Goal: Transaction & Acquisition: Purchase product/service

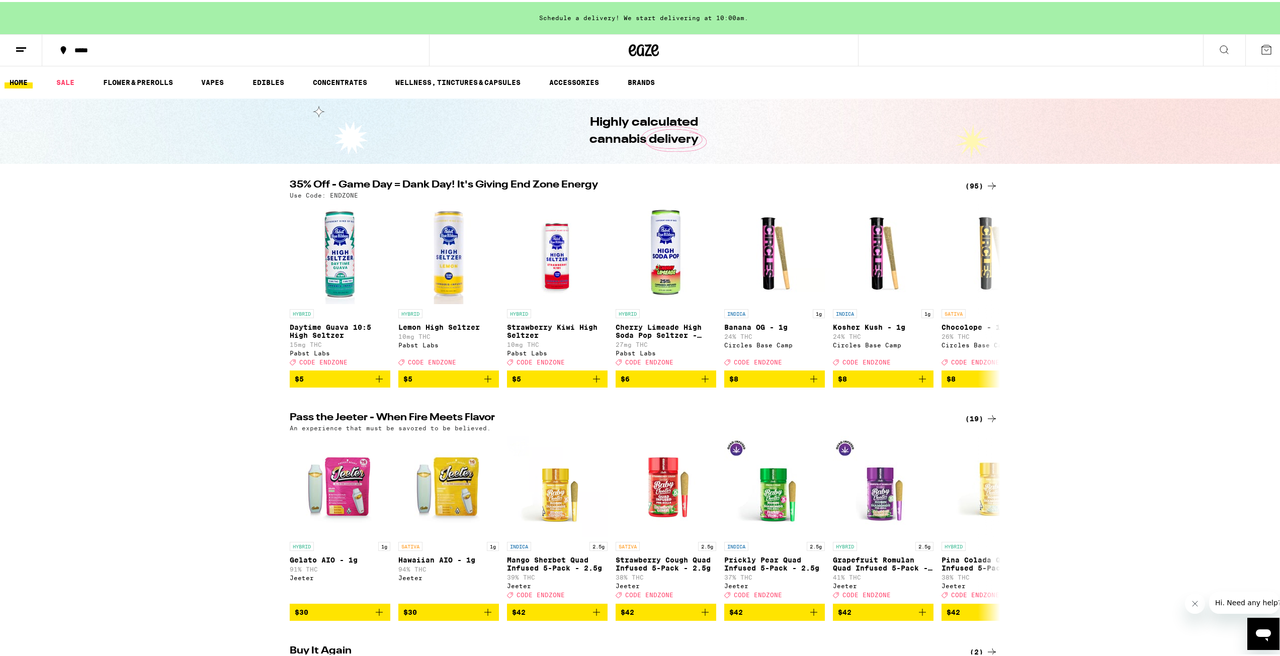
click at [1260, 46] on icon at bounding box center [1266, 48] width 12 height 12
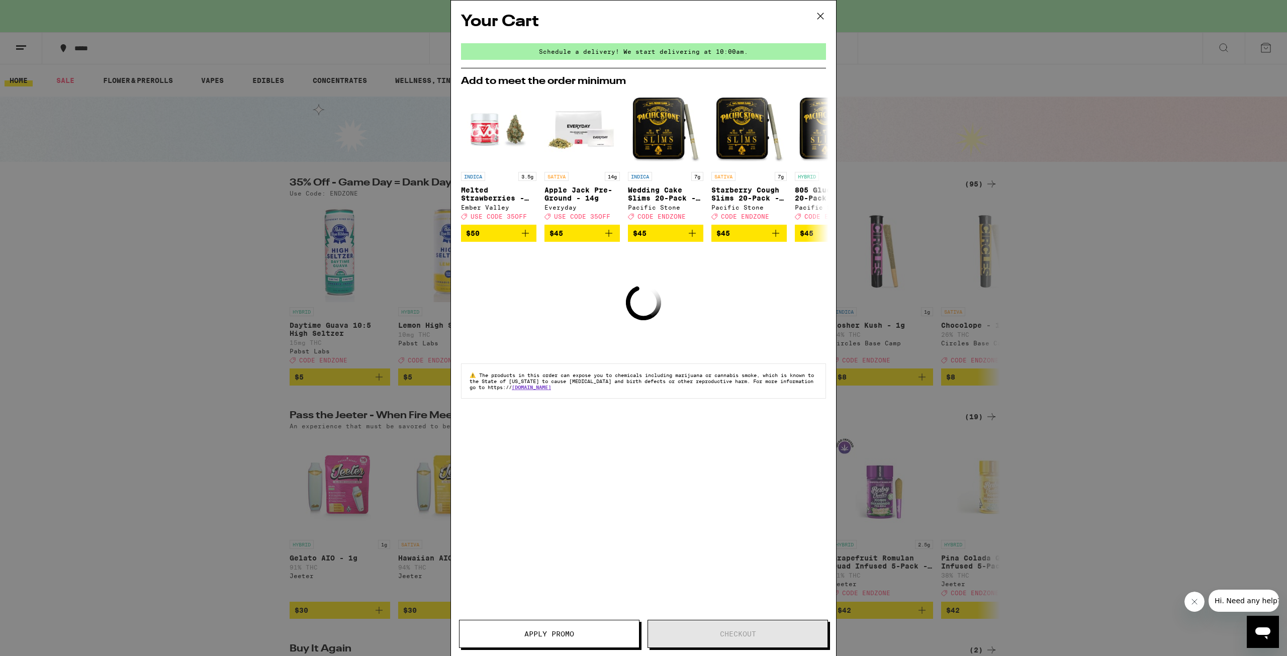
click at [635, 449] on div "Your Cart Schedule a delivery! We start delivering at 10:00am. Add to meet the …" at bounding box center [643, 314] width 385 height 626
click at [820, 21] on icon at bounding box center [820, 16] width 15 height 15
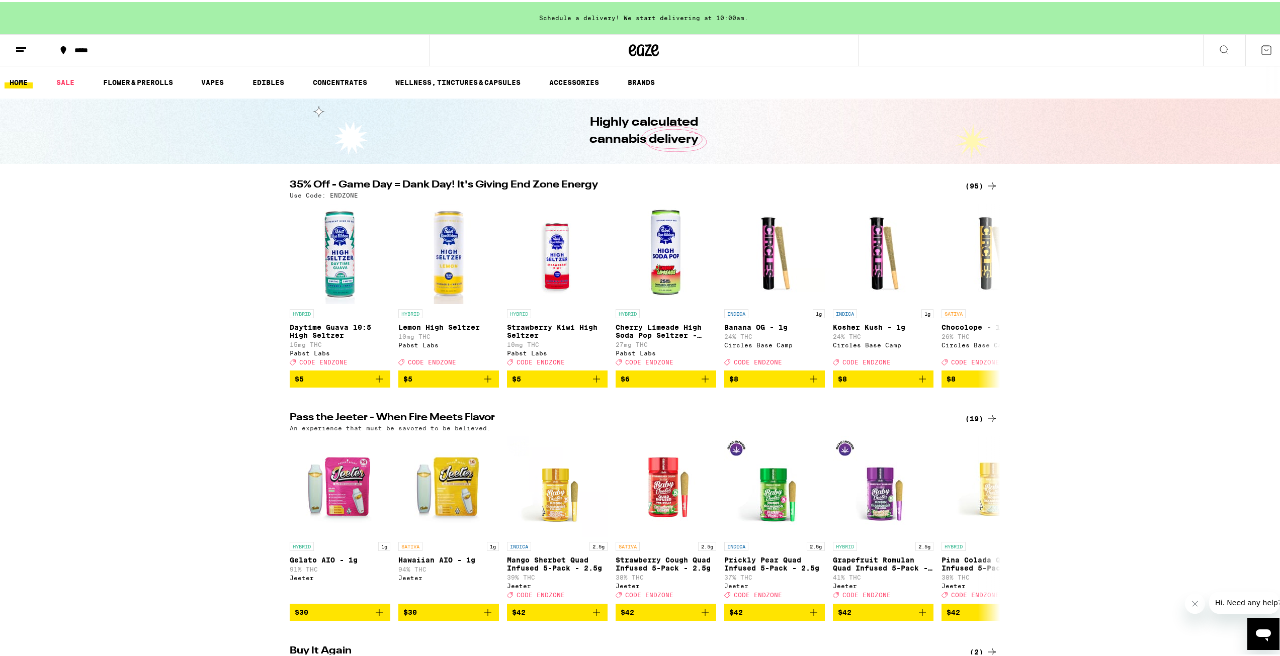
click at [1261, 55] on button at bounding box center [1266, 48] width 42 height 31
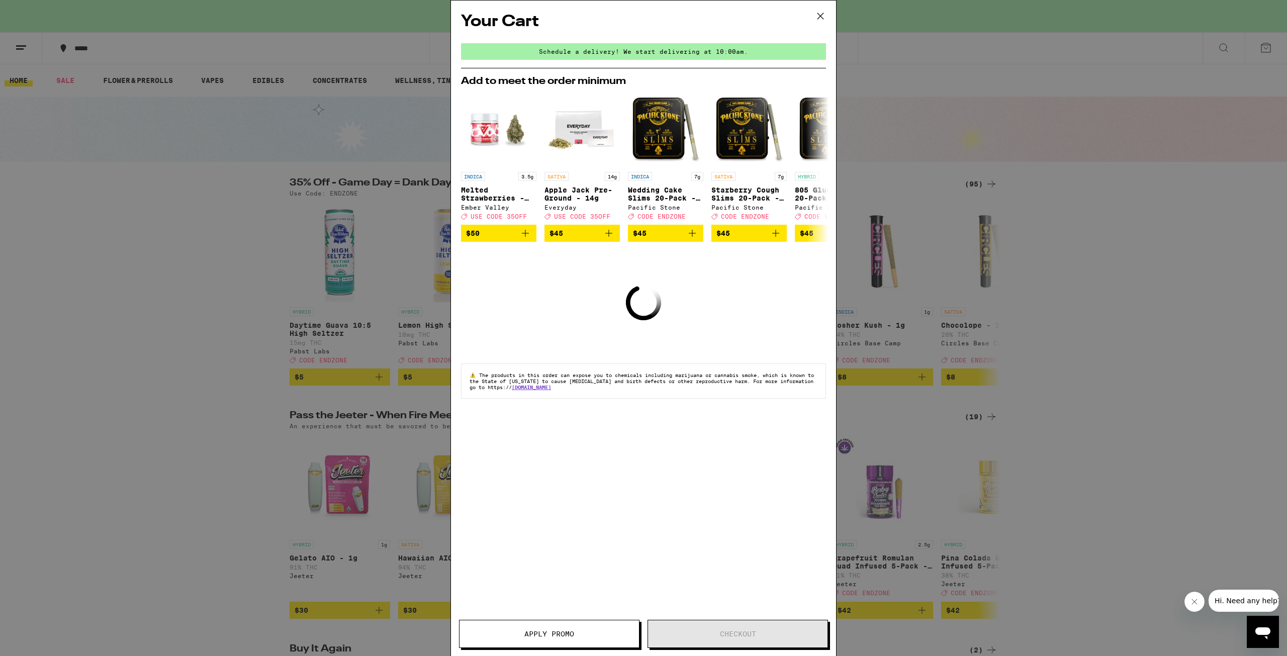
click at [818, 21] on icon at bounding box center [820, 16] width 15 height 15
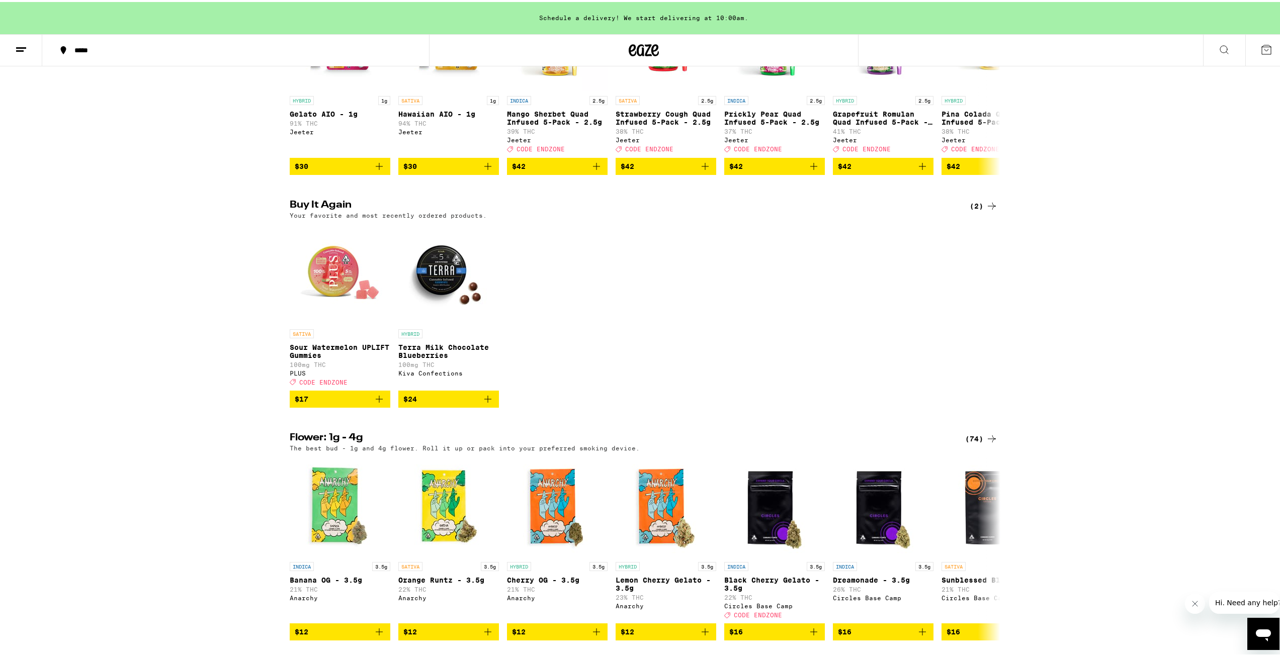
scroll to position [453, 0]
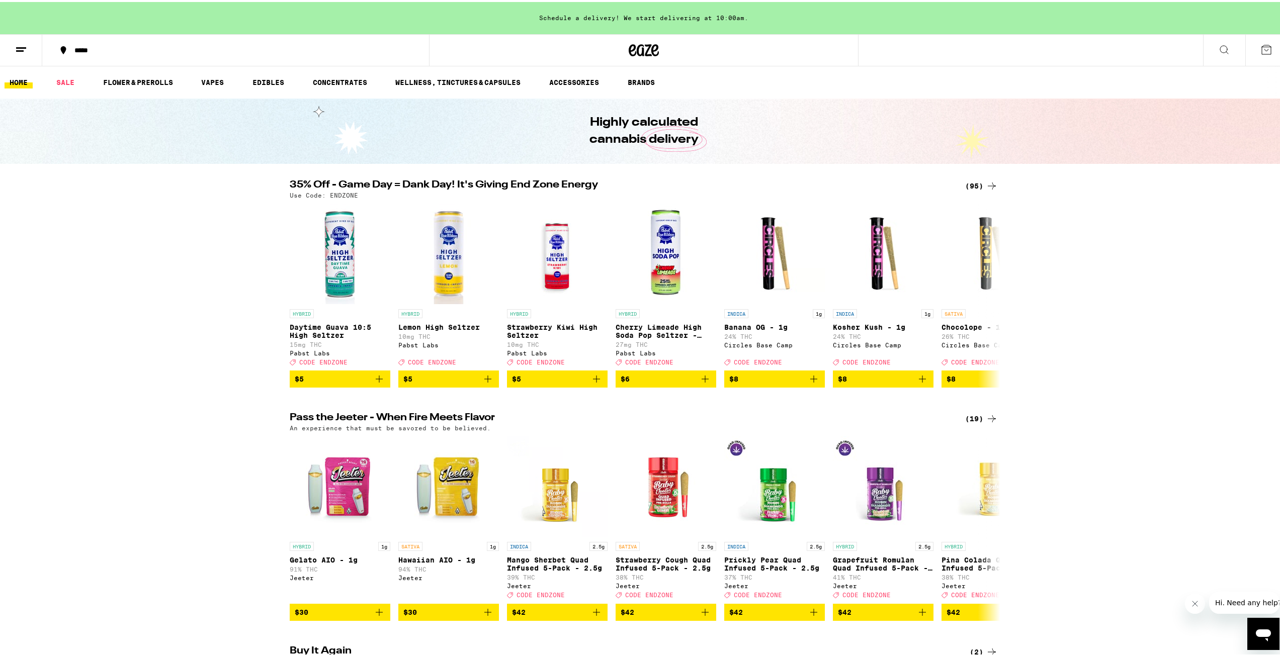
drag, startPoint x: 474, startPoint y: 396, endPoint x: 479, endPoint y: 401, distance: 7.8
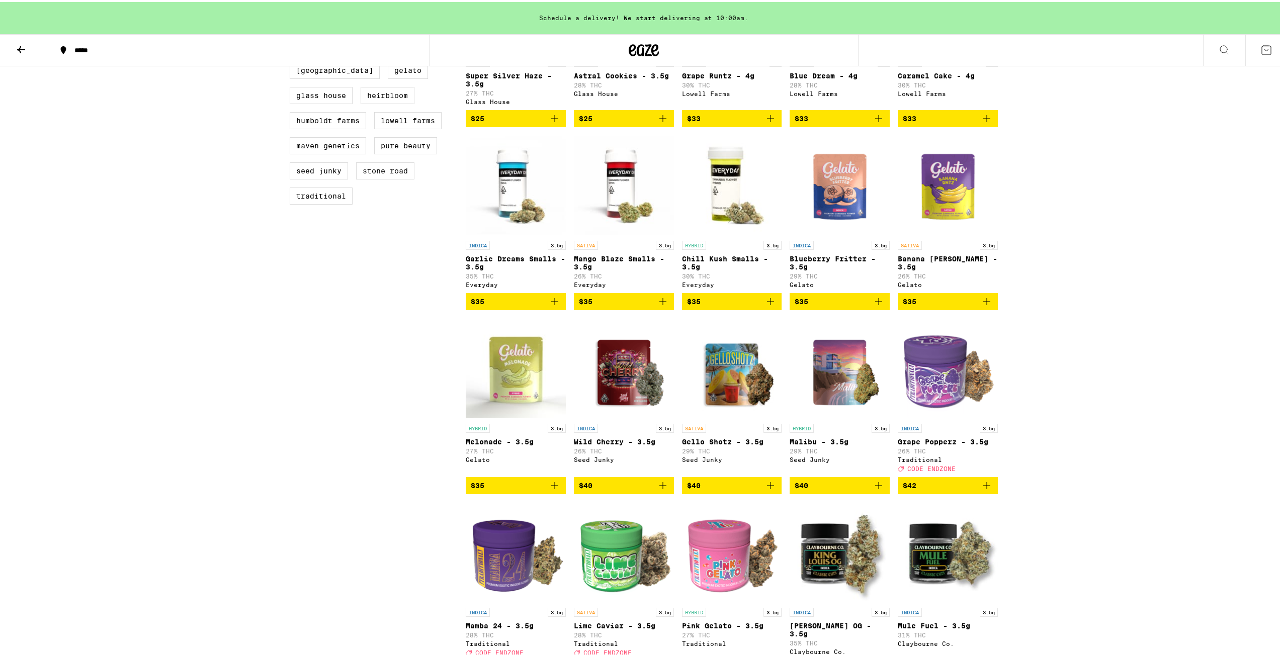
scroll to position [704, 0]
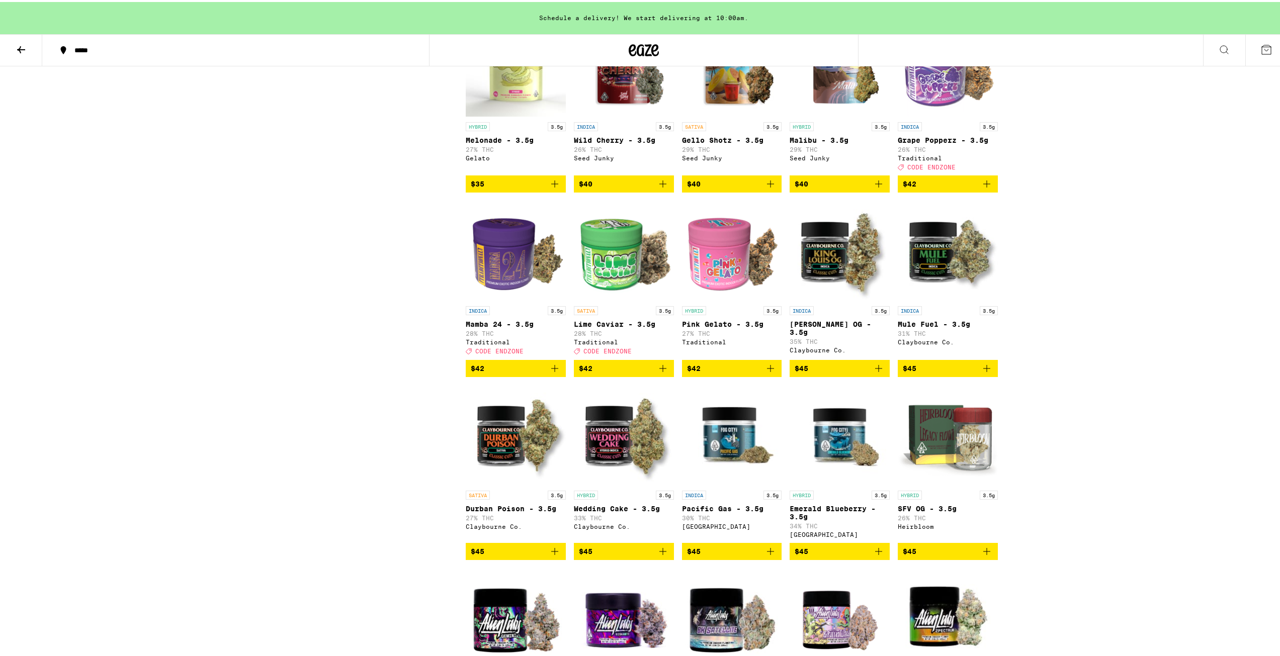
click at [855, 373] on span "$45" at bounding box center [840, 367] width 90 height 12
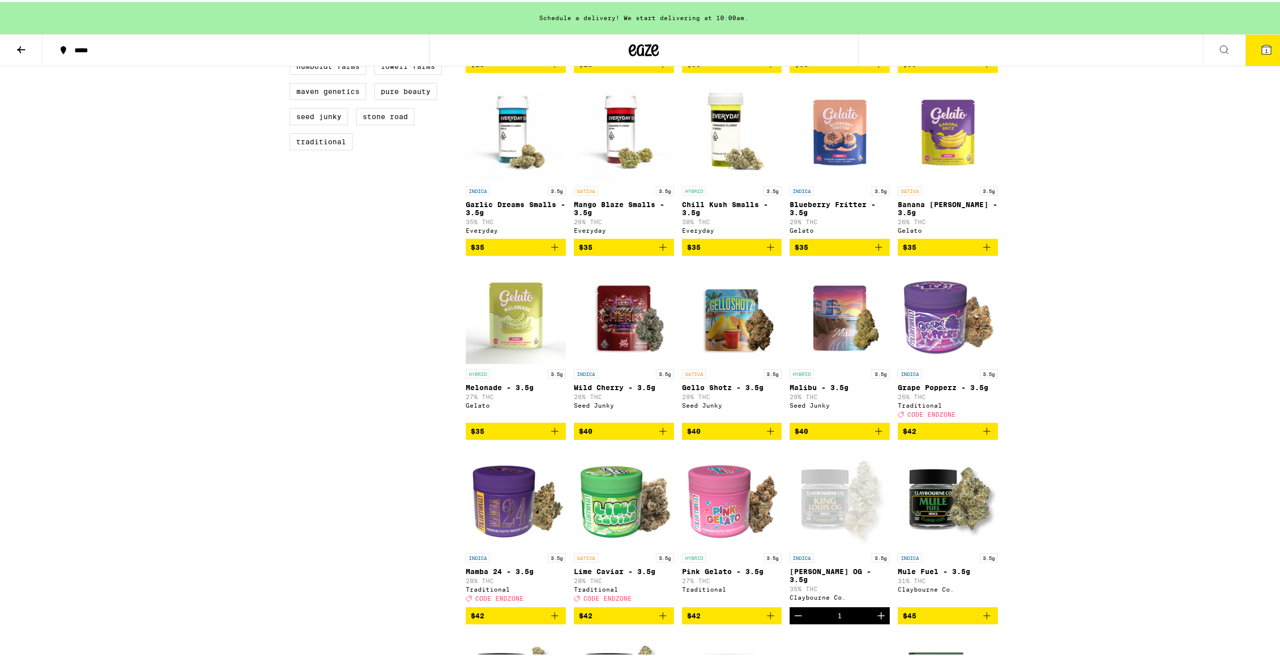
scroll to position [453, 0]
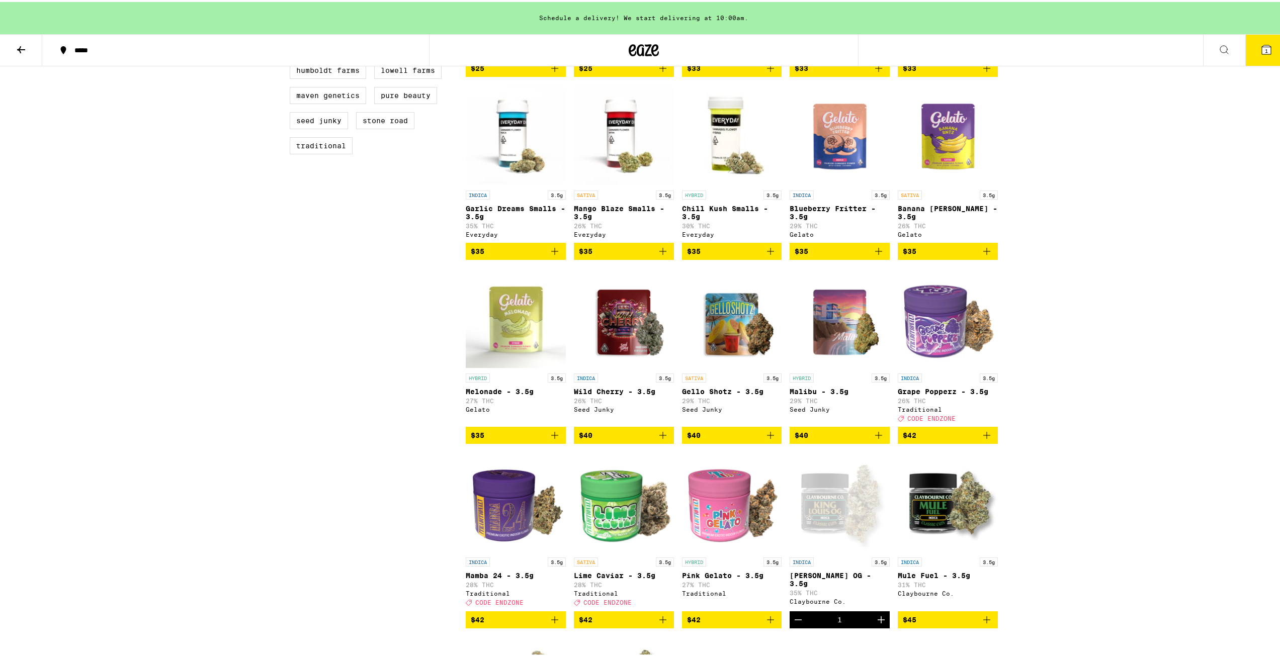
click at [1264, 55] on button "1" at bounding box center [1266, 48] width 42 height 31
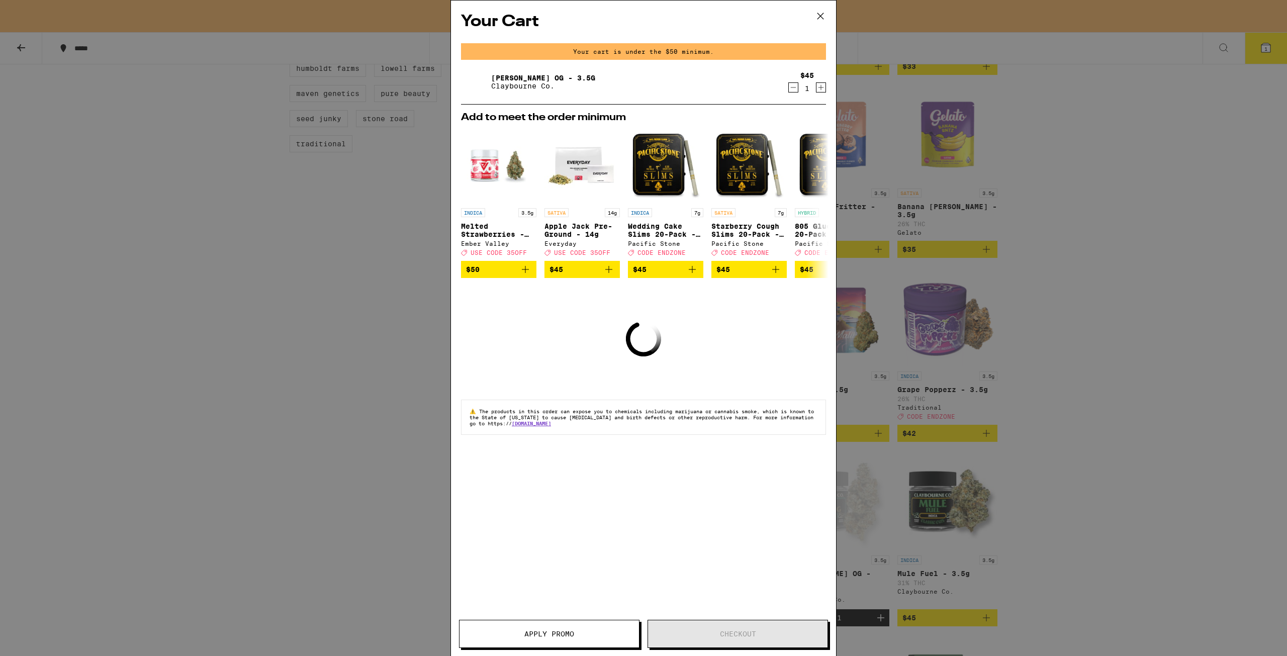
click at [1087, 187] on div "Your Cart Your cart is under the $50 minimum. [PERSON_NAME] OG - 3.5g [PERSON_N…" at bounding box center [643, 328] width 1287 height 656
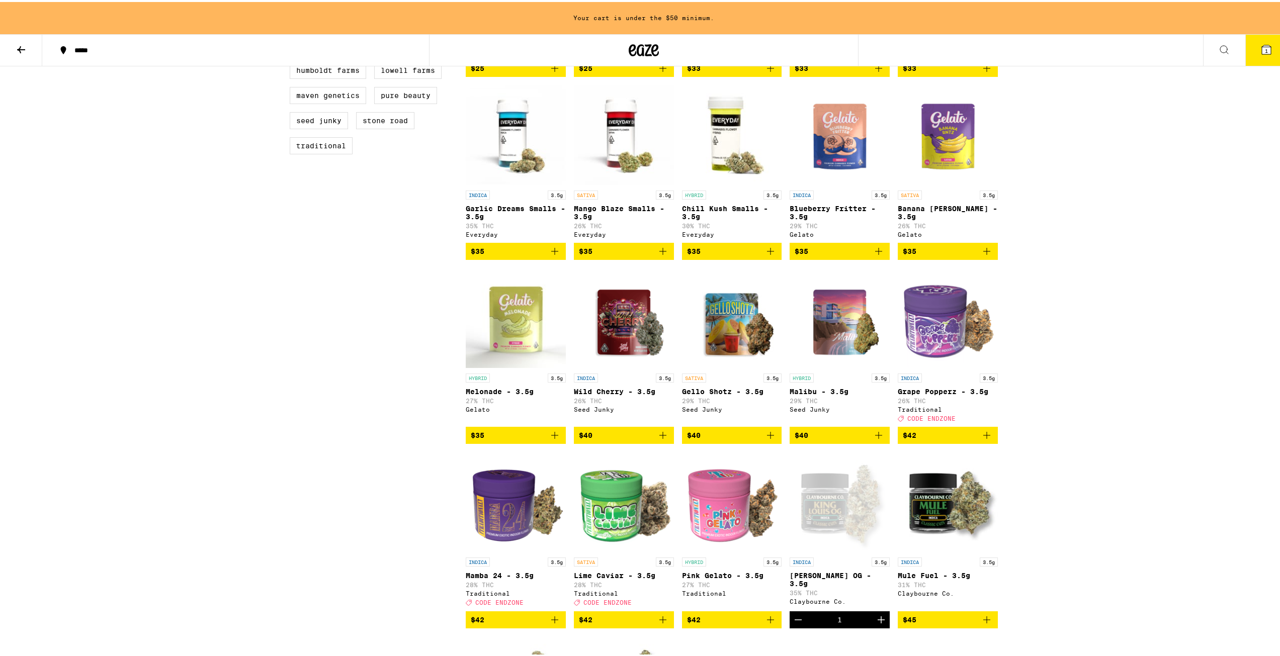
checkbox input "false"
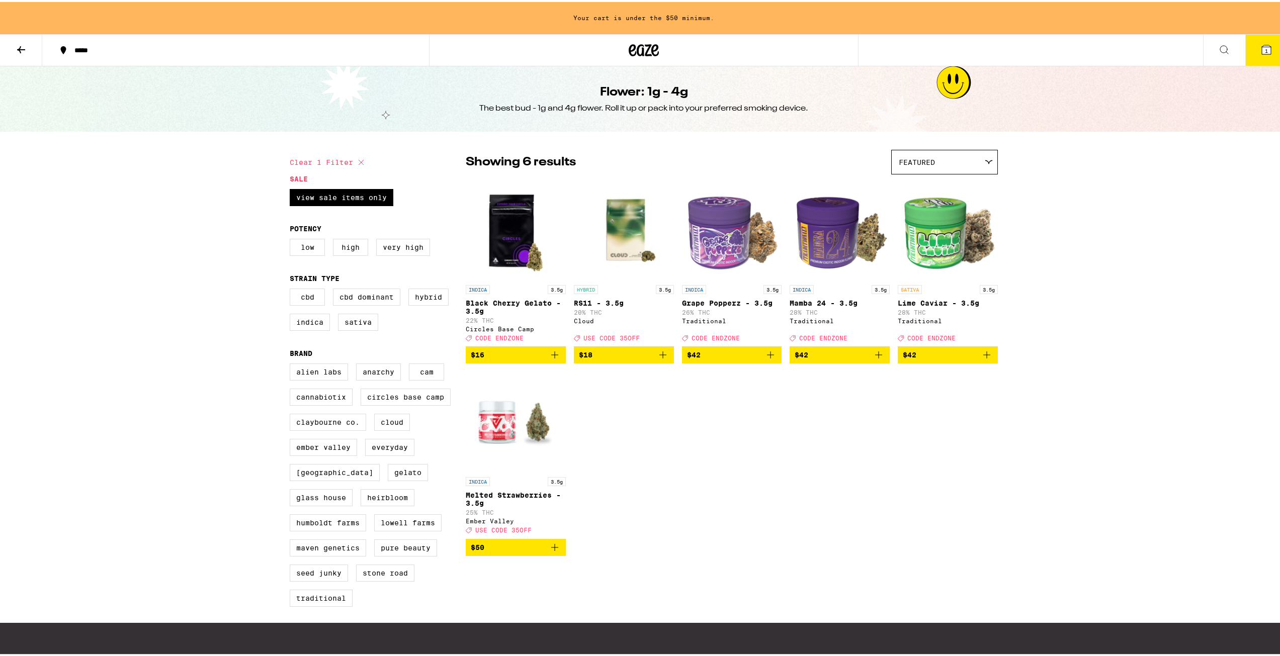
checkbox input "false"
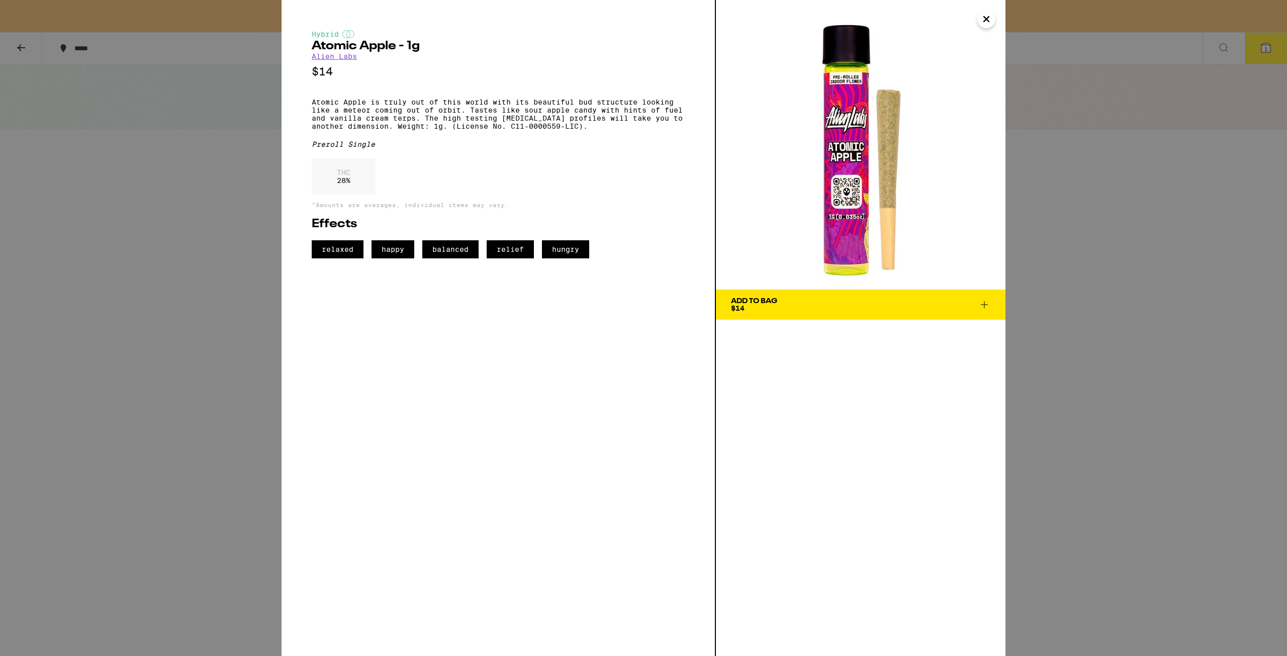
click at [741, 304] on span "$14" at bounding box center [738, 308] width 14 height 8
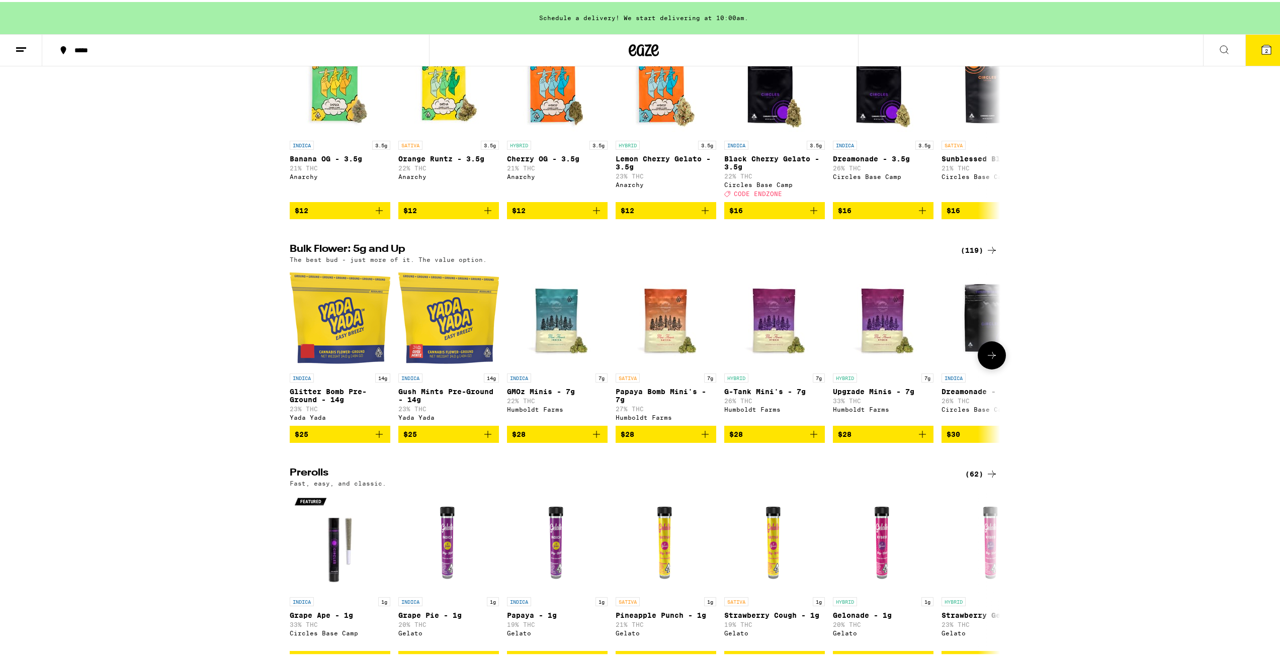
scroll to position [352, 0]
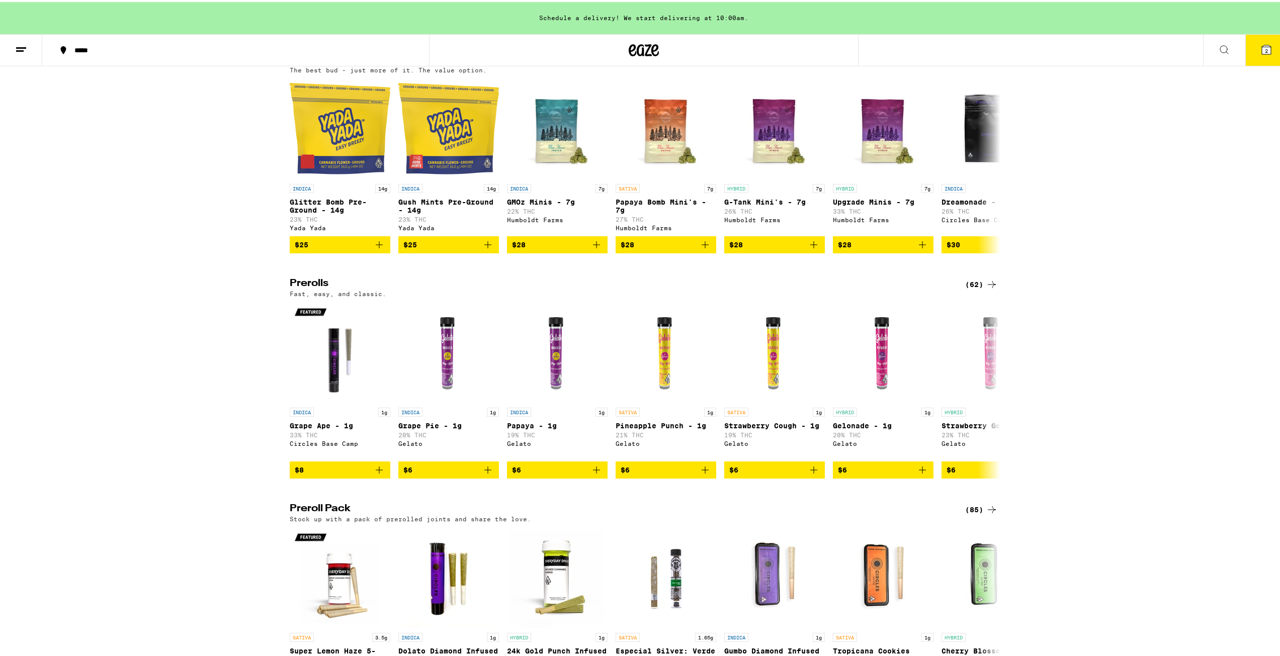
click at [973, 514] on div "(85)" at bounding box center [981, 508] width 33 height 12
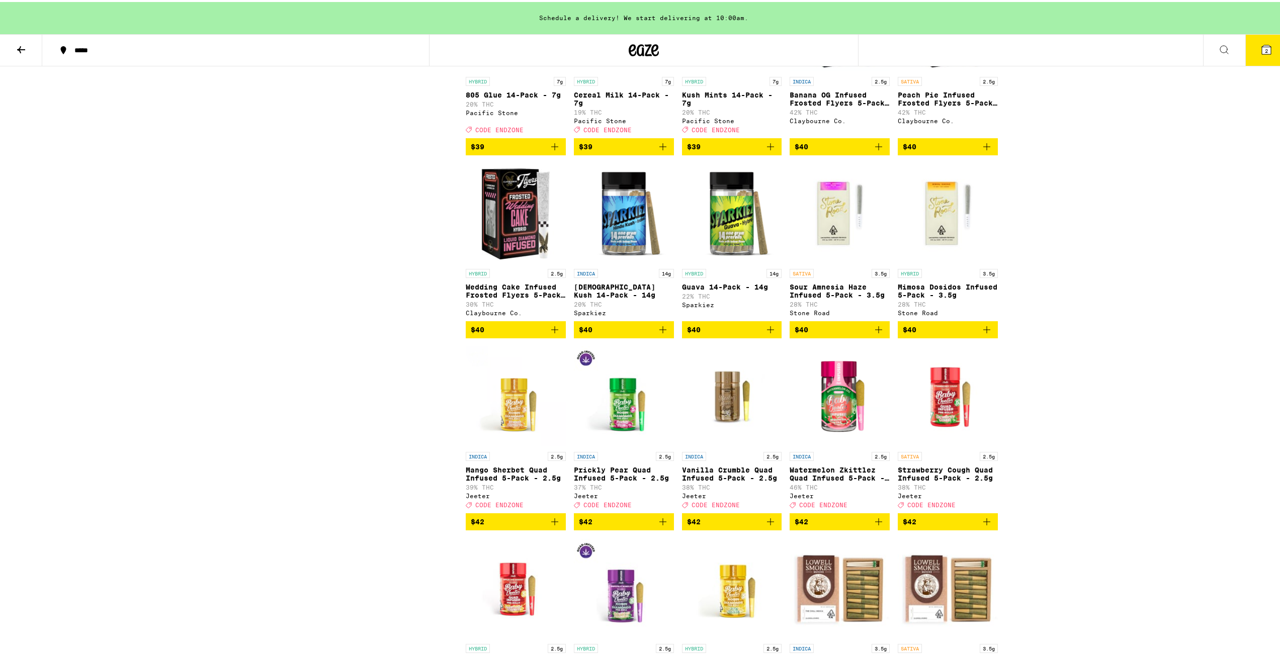
scroll to position [2062, 0]
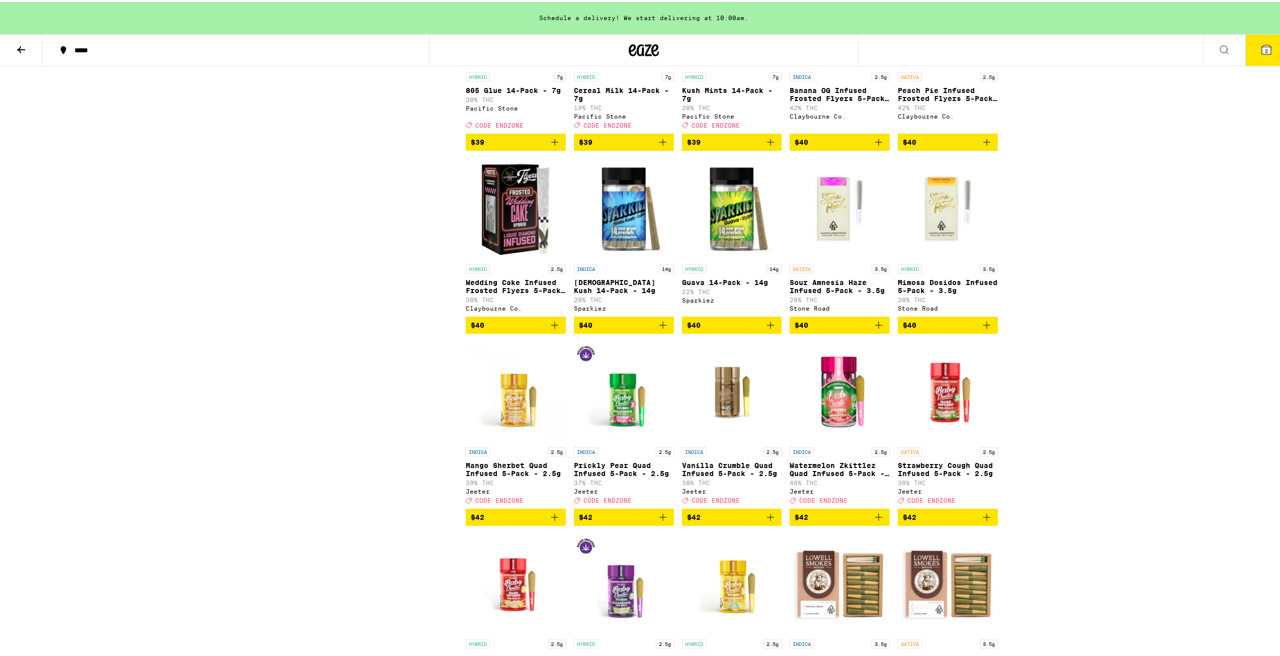
click at [742, 329] on span "$40" at bounding box center [732, 323] width 90 height 12
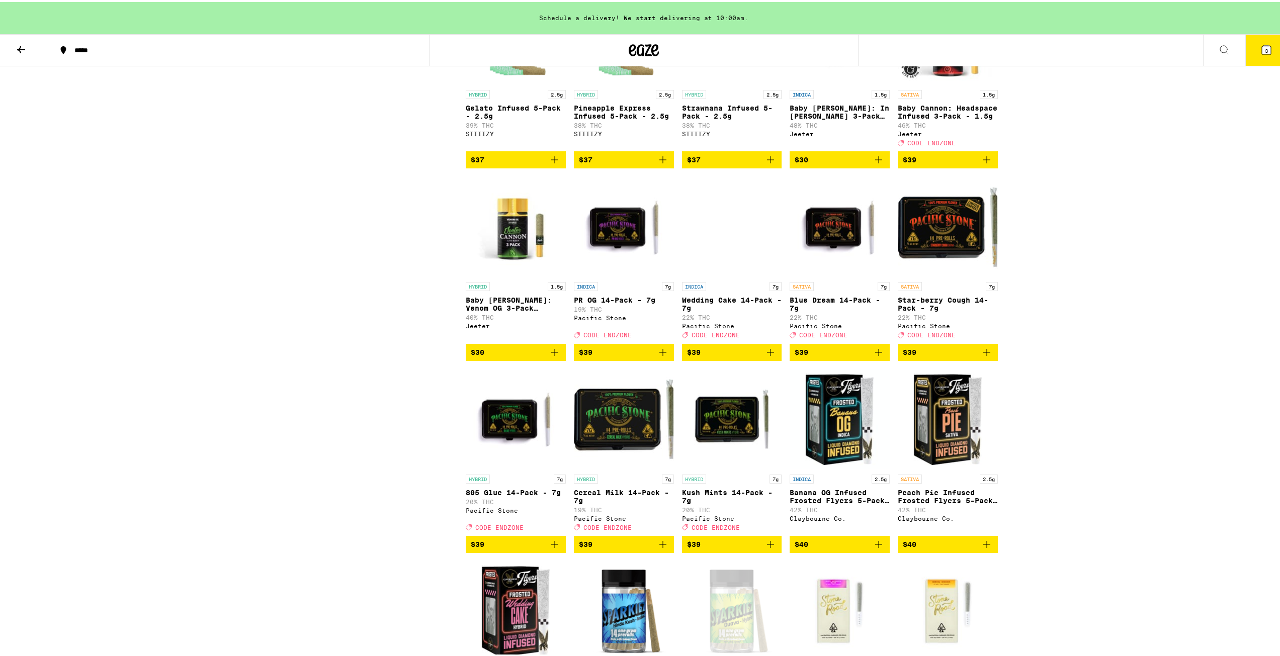
scroll to position [1307, 0]
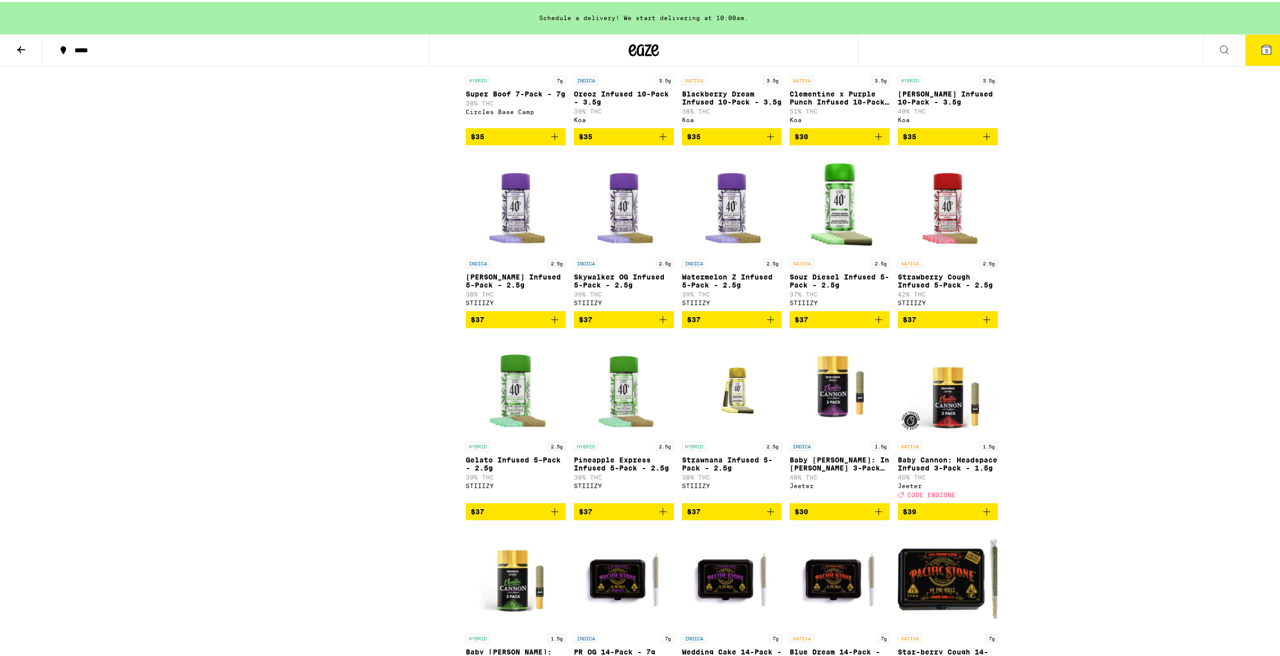
click at [549, 324] on icon "Add to bag" at bounding box center [555, 318] width 12 height 12
click at [1274, 33] on button "4" at bounding box center [1266, 48] width 42 height 31
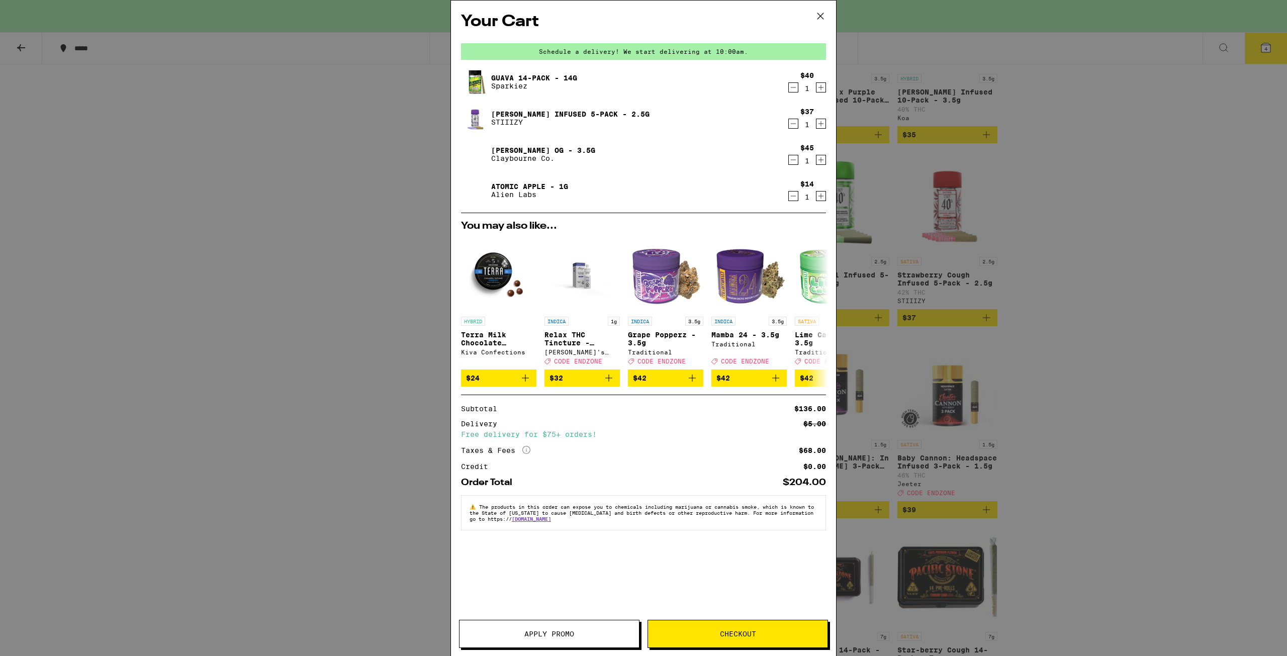
click at [585, 636] on span "Apply Promo" at bounding box center [550, 634] width 180 height 7
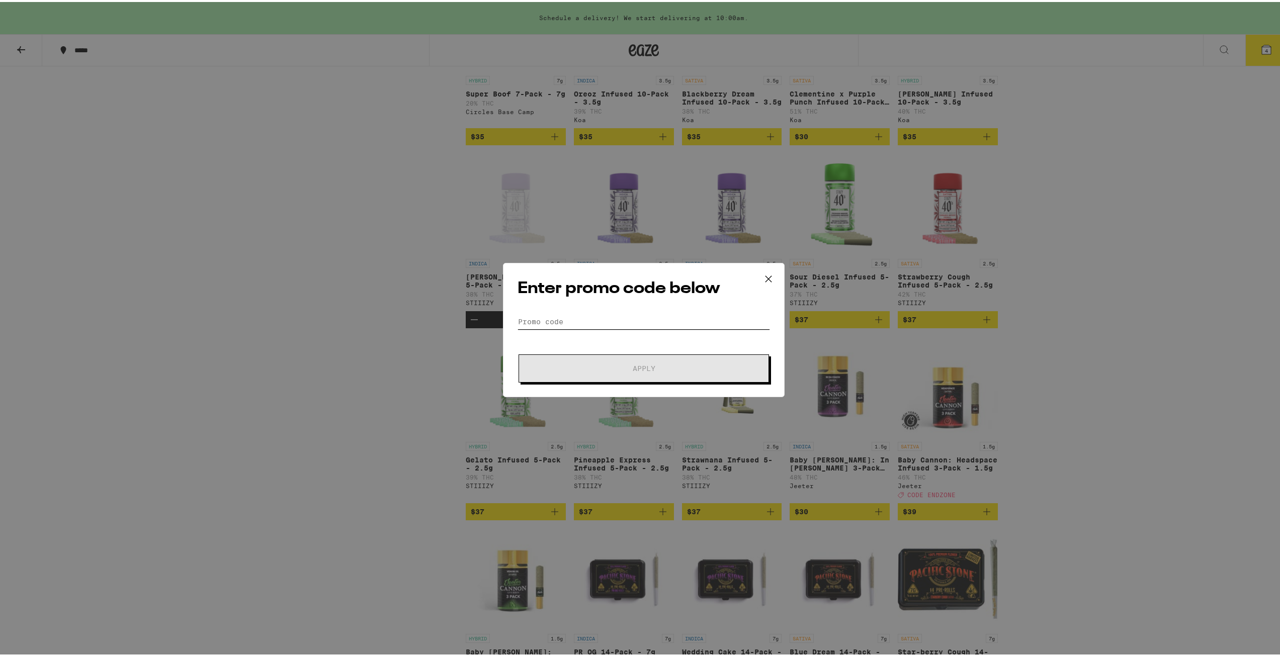
click at [588, 318] on input "Promo Code" at bounding box center [643, 319] width 252 height 15
drag, startPoint x: 616, startPoint y: 307, endPoint x: 617, endPoint y: 318, distance: 10.6
click at [617, 311] on div "Enter promo code below Promo Code Apply" at bounding box center [644, 328] width 282 height 134
click at [616, 322] on input "Promo Code" at bounding box center [643, 319] width 252 height 15
paste input "VIVA30"
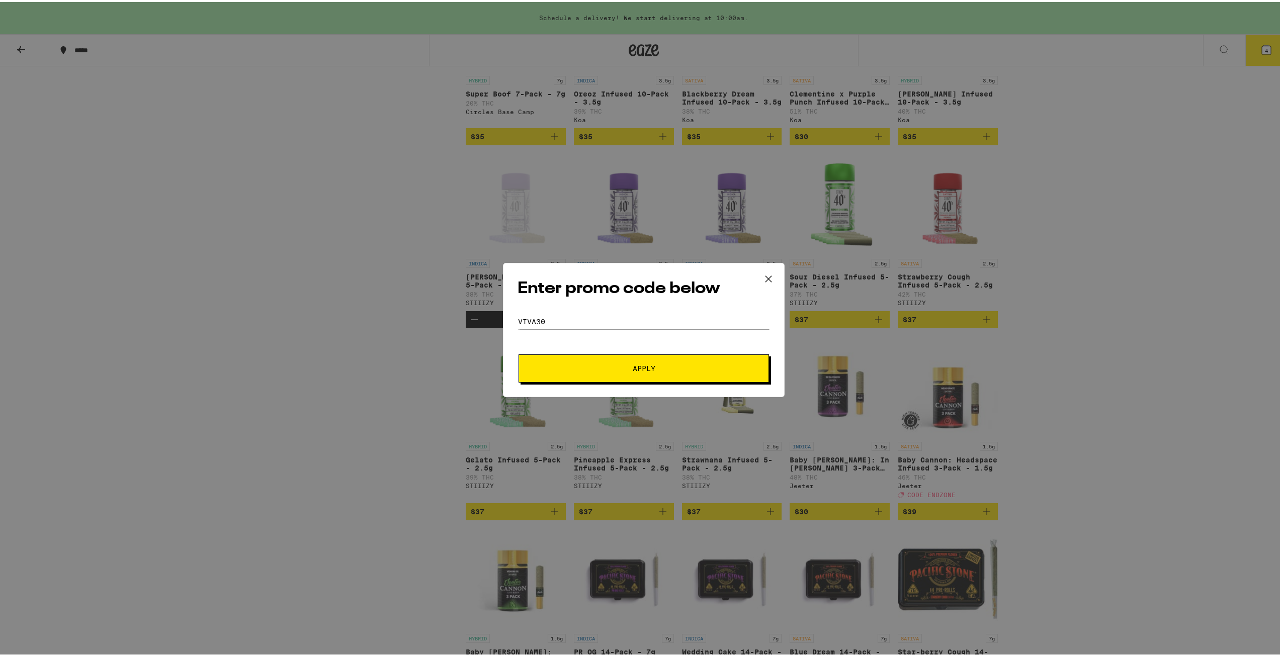
click at [625, 369] on span "Apply" at bounding box center [643, 366] width 181 height 7
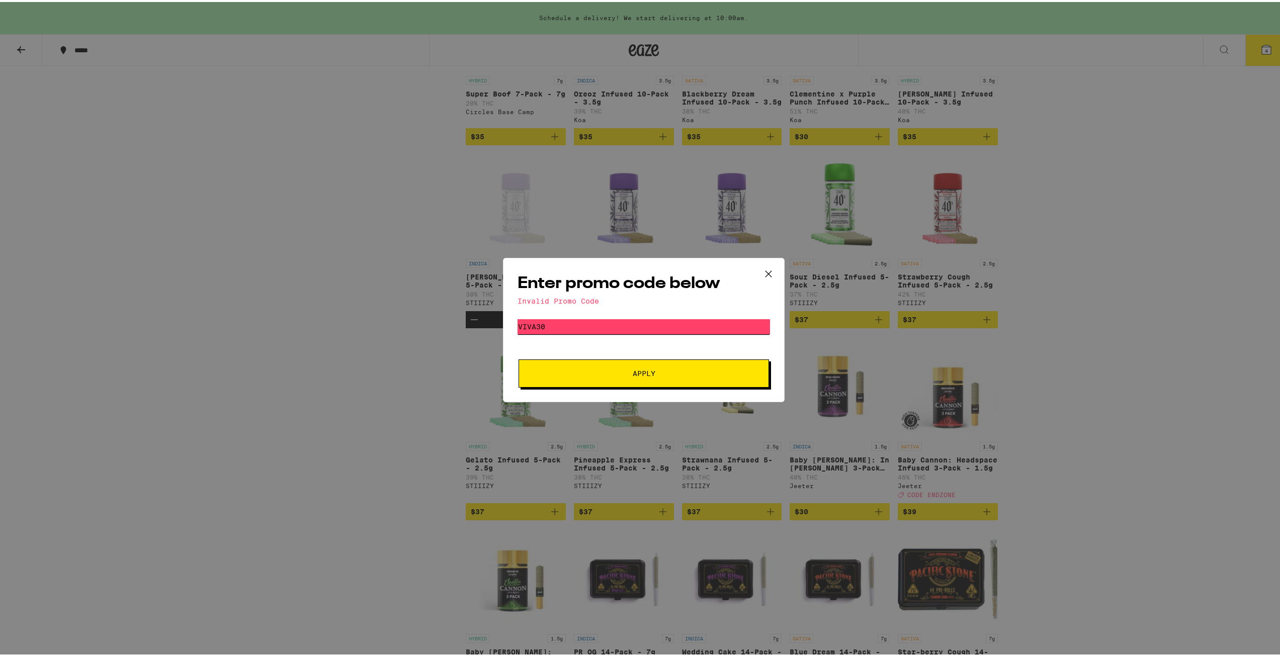
click at [650, 327] on input "VIVA30" at bounding box center [643, 324] width 252 height 15
paste input "PARTY"
click at [650, 363] on button "Apply" at bounding box center [643, 372] width 250 height 28
click at [698, 323] on input "PARTY30" at bounding box center [643, 324] width 252 height 15
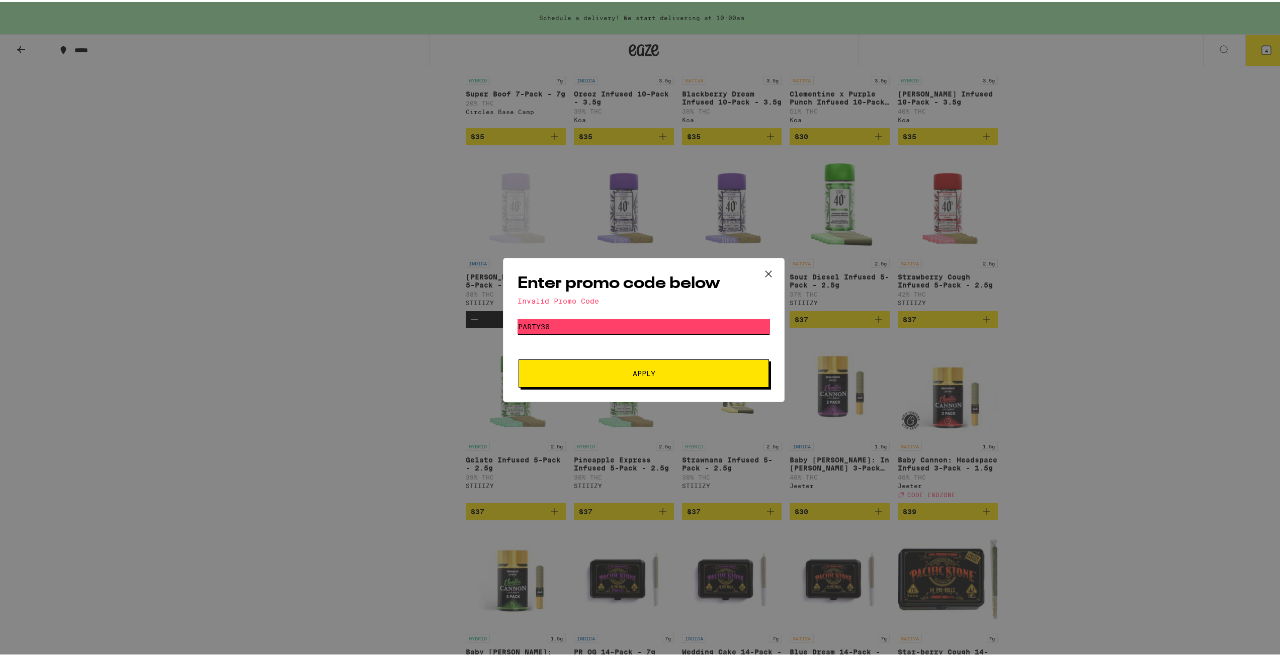
drag, startPoint x: 698, startPoint y: 323, endPoint x: 694, endPoint y: 376, distance: 52.5
click at [698, 325] on input "PARTY30" at bounding box center [643, 324] width 252 height 15
paste input "COZ"
click at [693, 379] on button "Apply" at bounding box center [643, 372] width 250 height 28
click at [593, 324] on input "COZY30" at bounding box center [643, 324] width 252 height 15
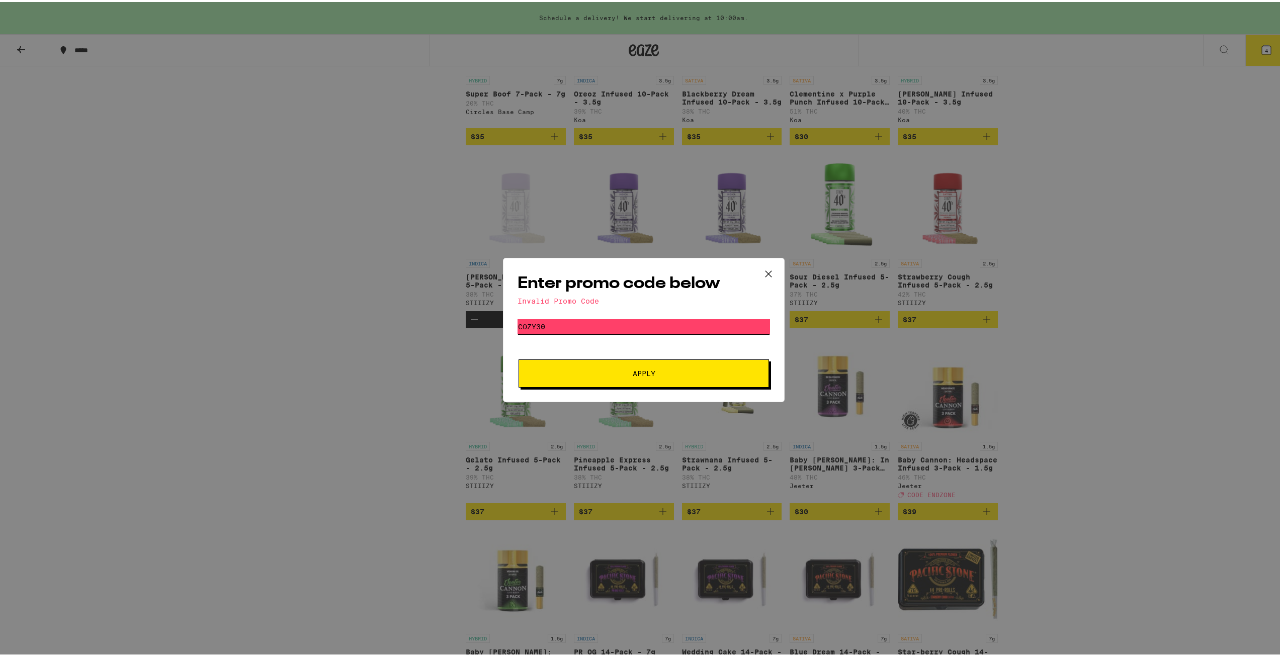
click at [593, 324] on input "COZY30" at bounding box center [643, 324] width 252 height 15
type input "JOINT30"
click at [518, 358] on button "Apply" at bounding box center [643, 372] width 250 height 28
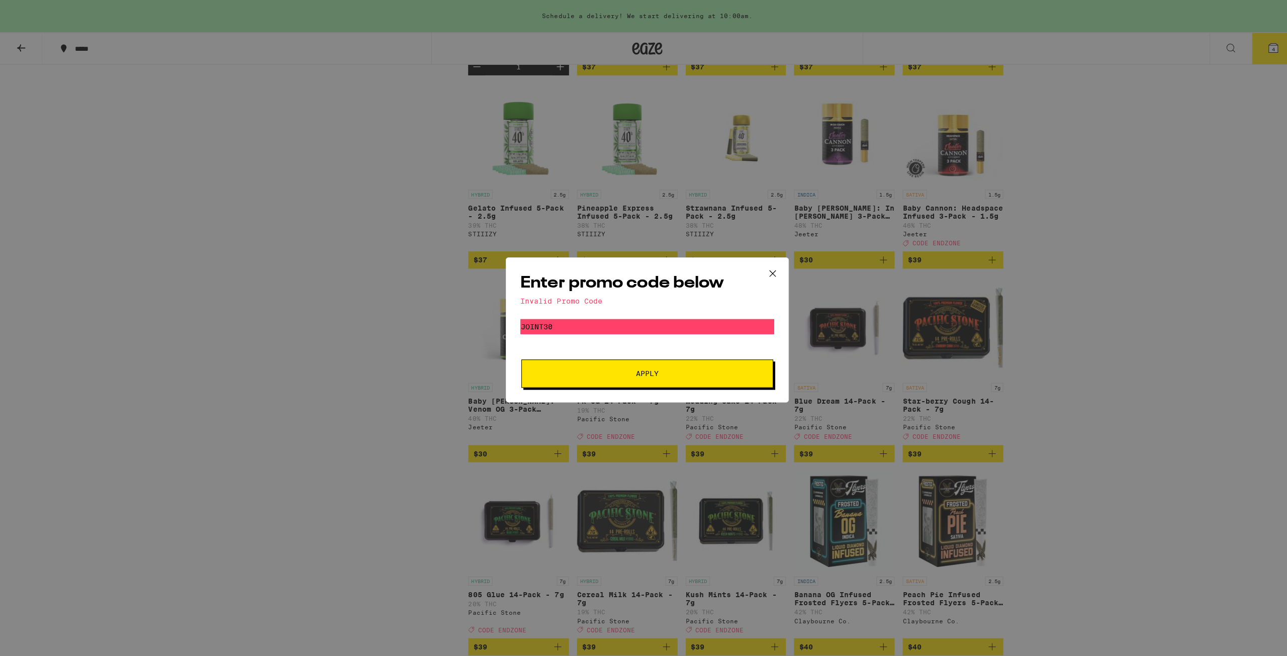
scroll to position [1307, 0]
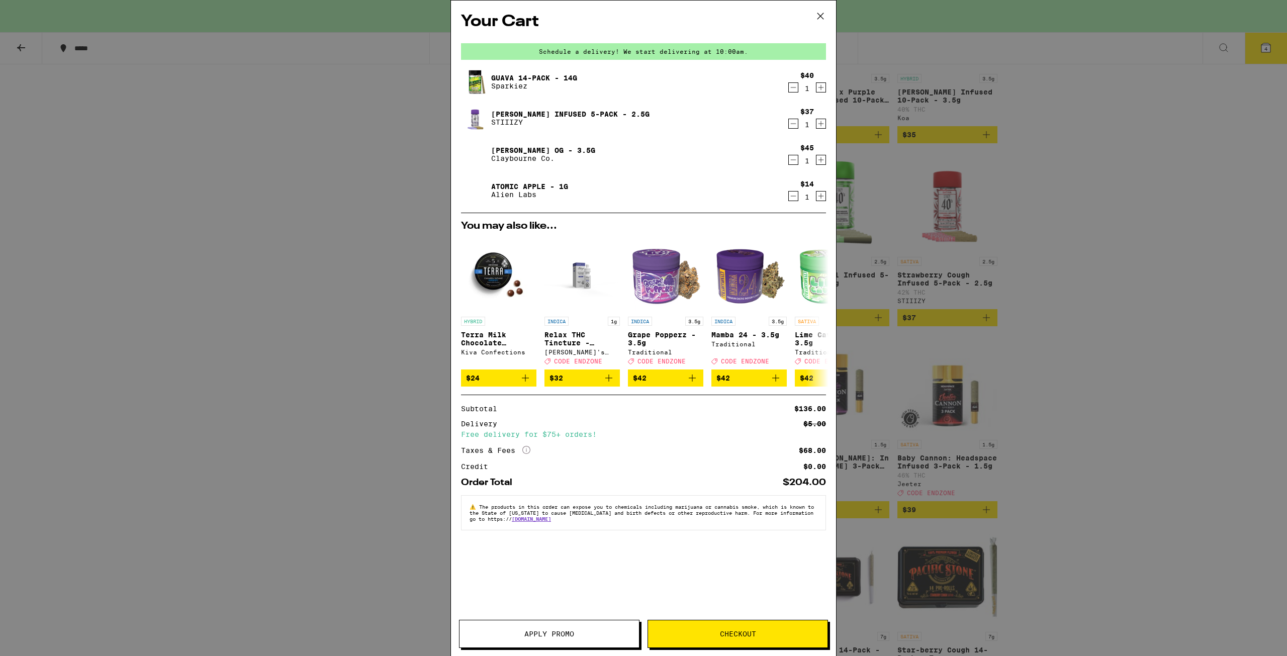
click at [738, 619] on div "Your Cart Schedule a delivery! We start delivering at 10:00am. Guava 14-Pack - …" at bounding box center [643, 314] width 385 height 626
click at [740, 627] on button "Checkout" at bounding box center [738, 634] width 181 height 28
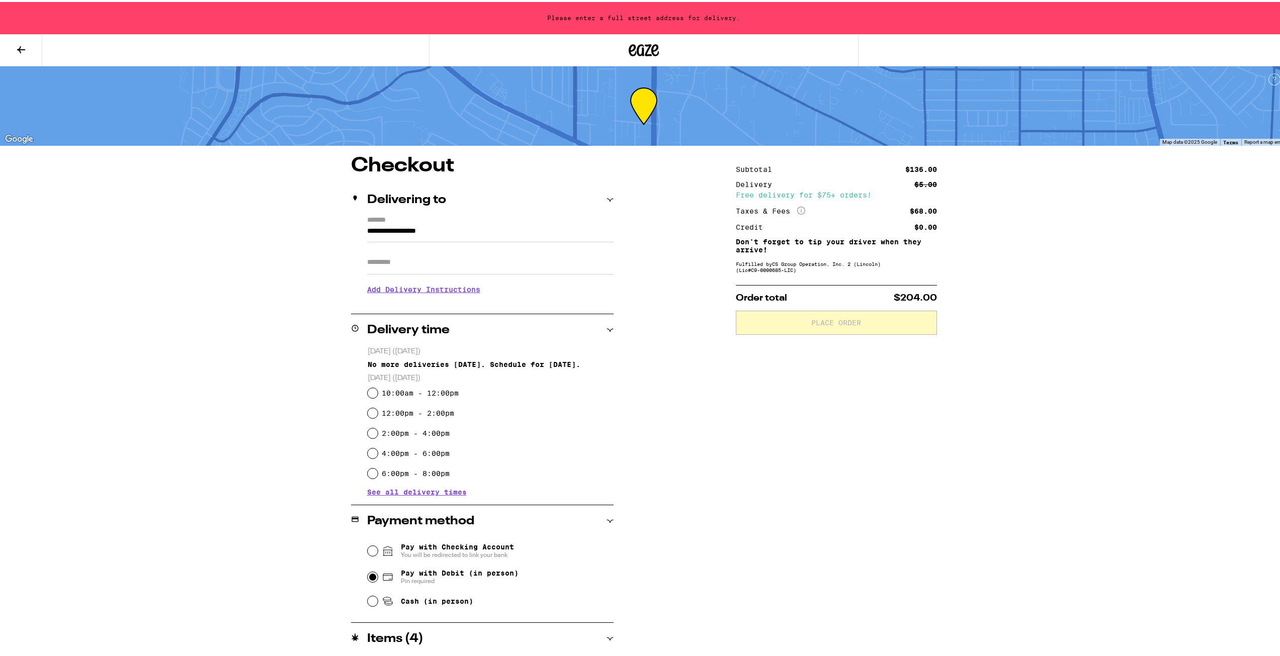
click at [368, 573] on input "Pay with Debit (in person) Pin required" at bounding box center [373, 575] width 10 height 10
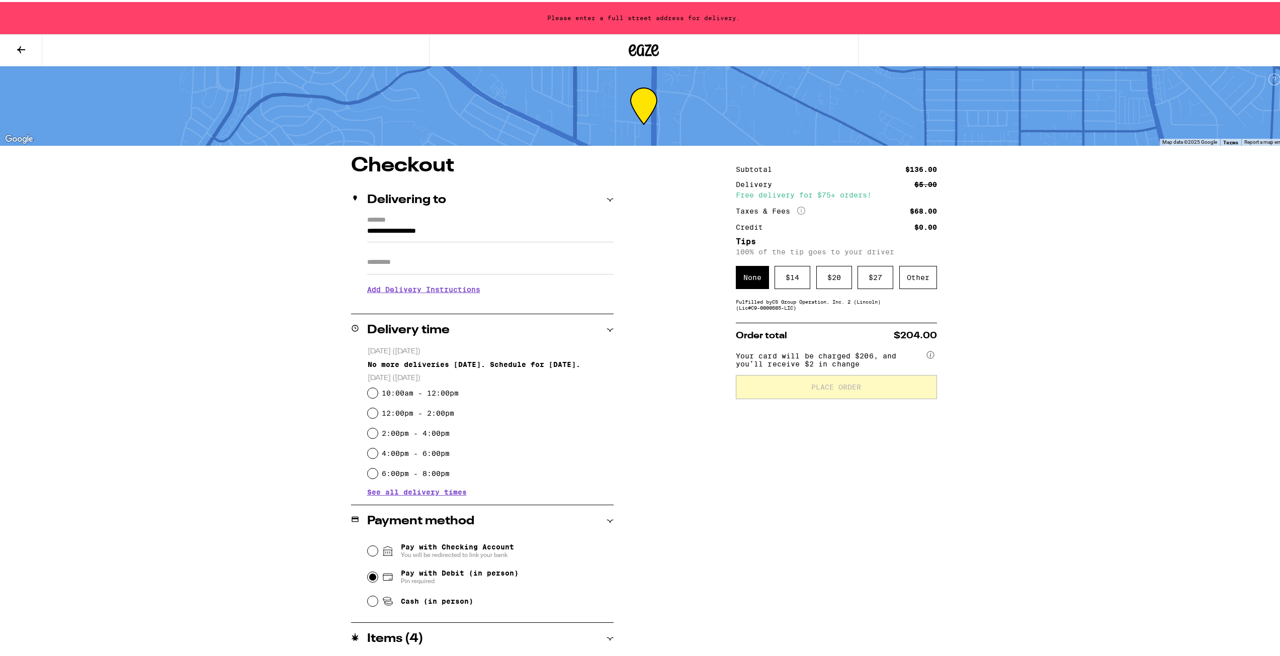
click at [368, 542] on div "Pay with Checking Account You will be redirected to link your bank" at bounding box center [491, 549] width 246 height 26
click at [368, 547] on input "Pay with Checking Account You will be redirected to link your bank" at bounding box center [373, 549] width 10 height 10
click at [370, 550] on input "Pay with Checking Account You will be redirected to link your bank" at bounding box center [373, 549] width 10 height 10
click at [372, 572] on input "Pay with Debit (in person) Pin required" at bounding box center [373, 575] width 10 height 10
radio input "true"
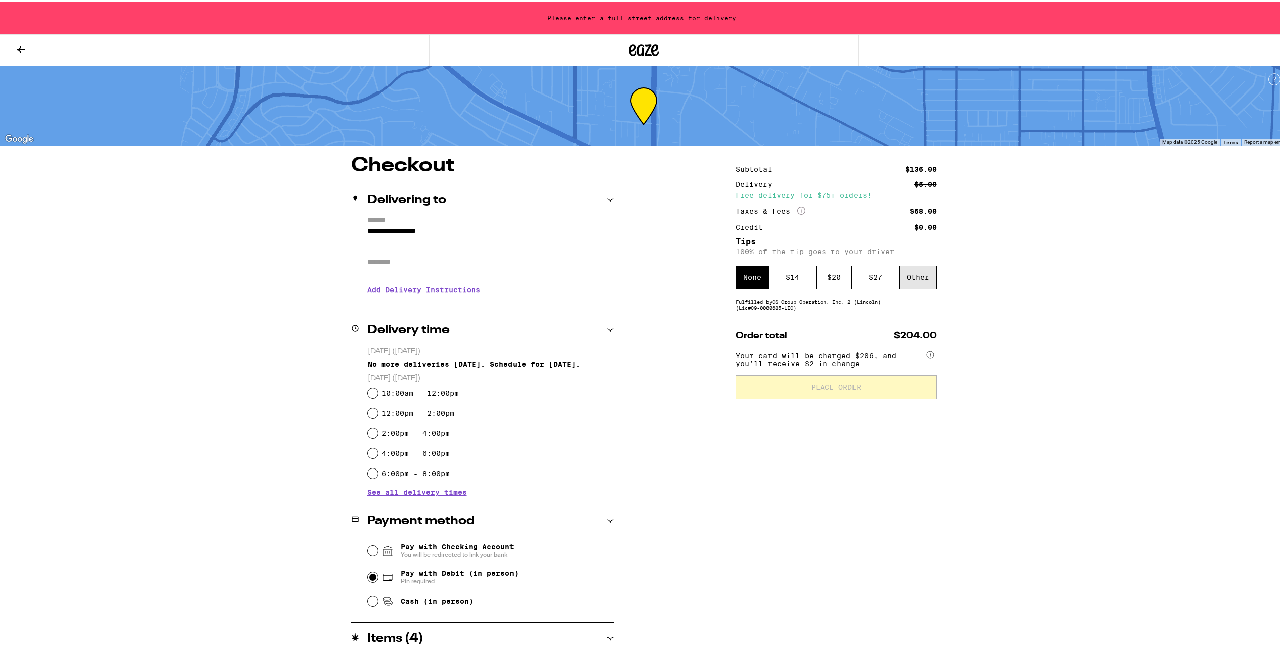
click at [931, 276] on div "Other" at bounding box center [918, 275] width 38 height 23
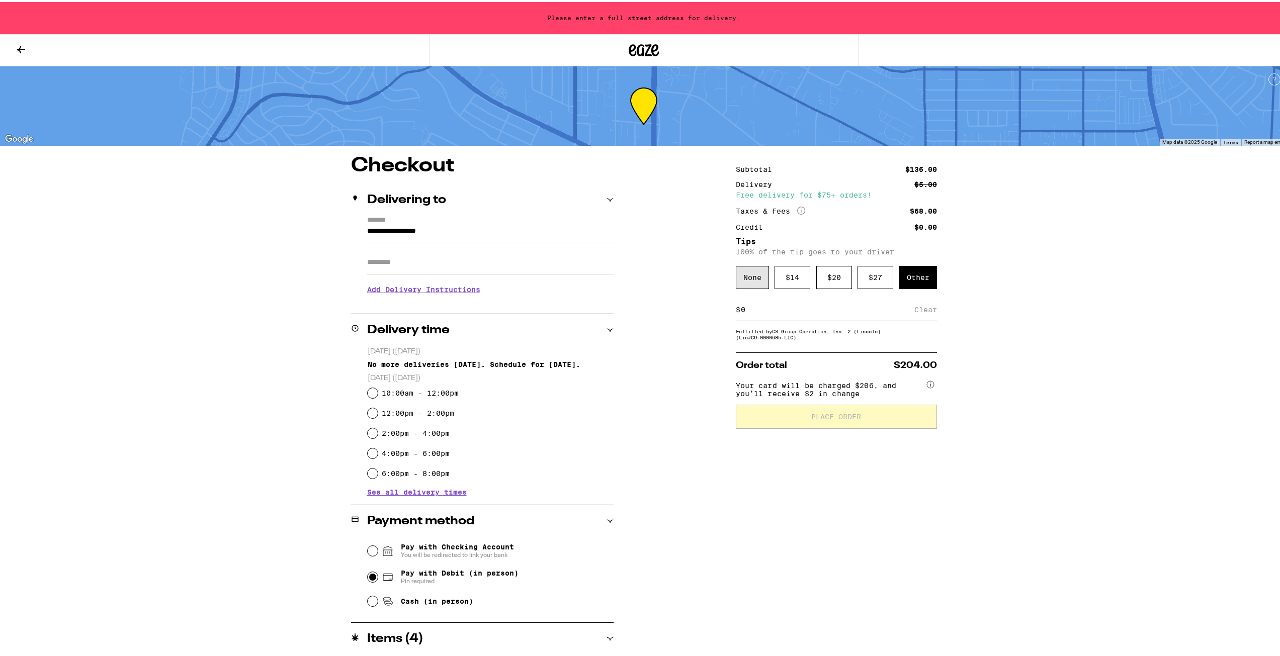
click at [739, 282] on div "None" at bounding box center [752, 275] width 33 height 23
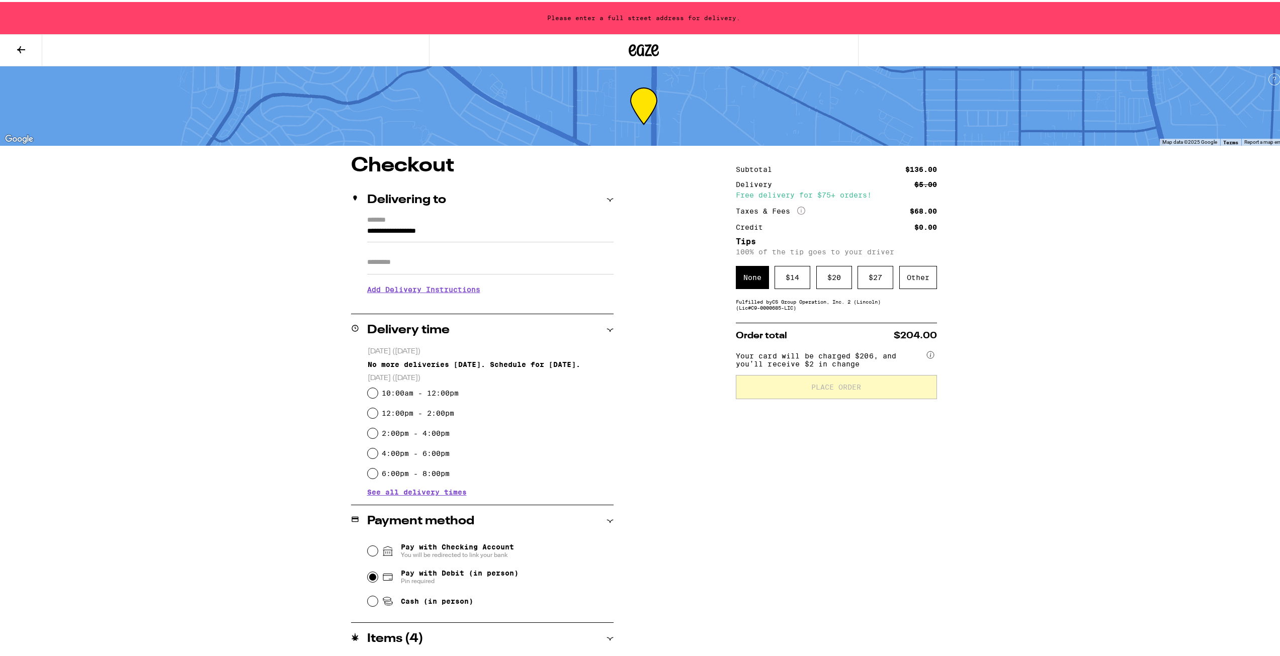
click at [443, 392] on label "10:00am - 12:00pm" at bounding box center [420, 391] width 77 height 8
click at [378, 392] on input "10:00am - 12:00pm" at bounding box center [373, 391] width 10 height 10
radio input "true"
click at [445, 414] on label "12:00pm - 2:00pm" at bounding box center [418, 411] width 72 height 8
click at [378, 414] on input "12:00pm - 2:00pm" at bounding box center [373, 411] width 10 height 10
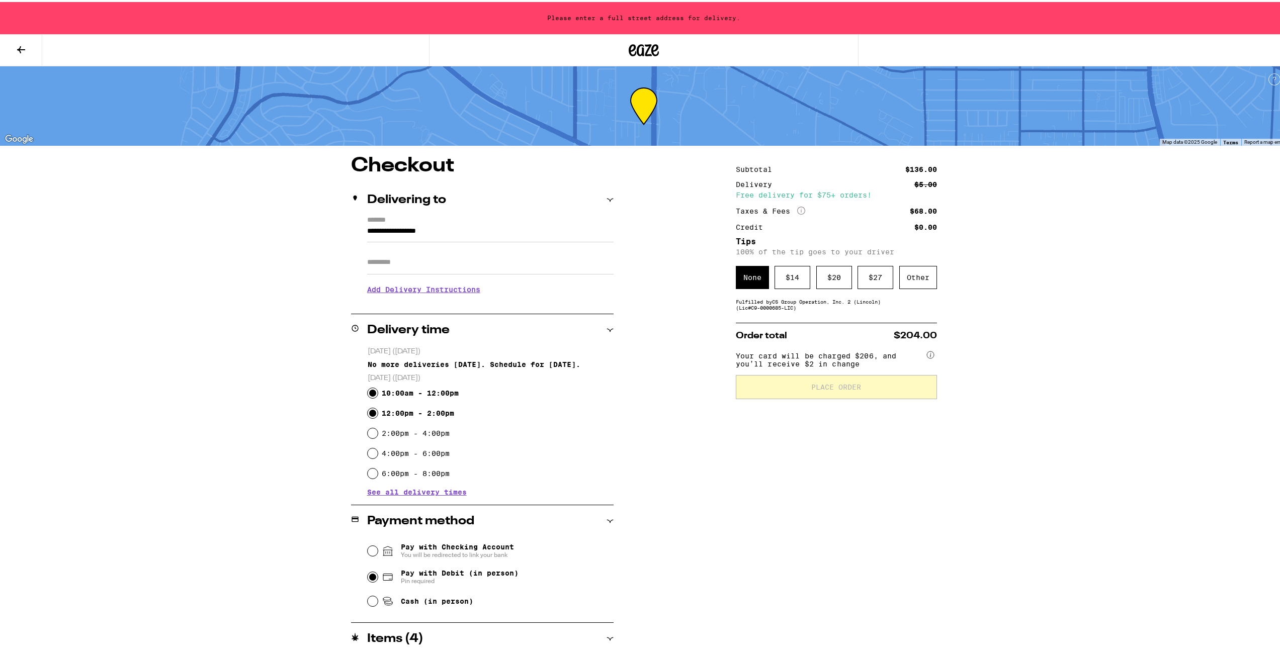
radio input "true"
click at [372, 391] on input "10:00am - 12:00pm" at bounding box center [373, 391] width 10 height 10
radio input "true"
click at [415, 415] on label "12:00pm - 2:00pm" at bounding box center [418, 411] width 72 height 8
click at [378, 415] on input "12:00pm - 2:00pm" at bounding box center [373, 411] width 10 height 10
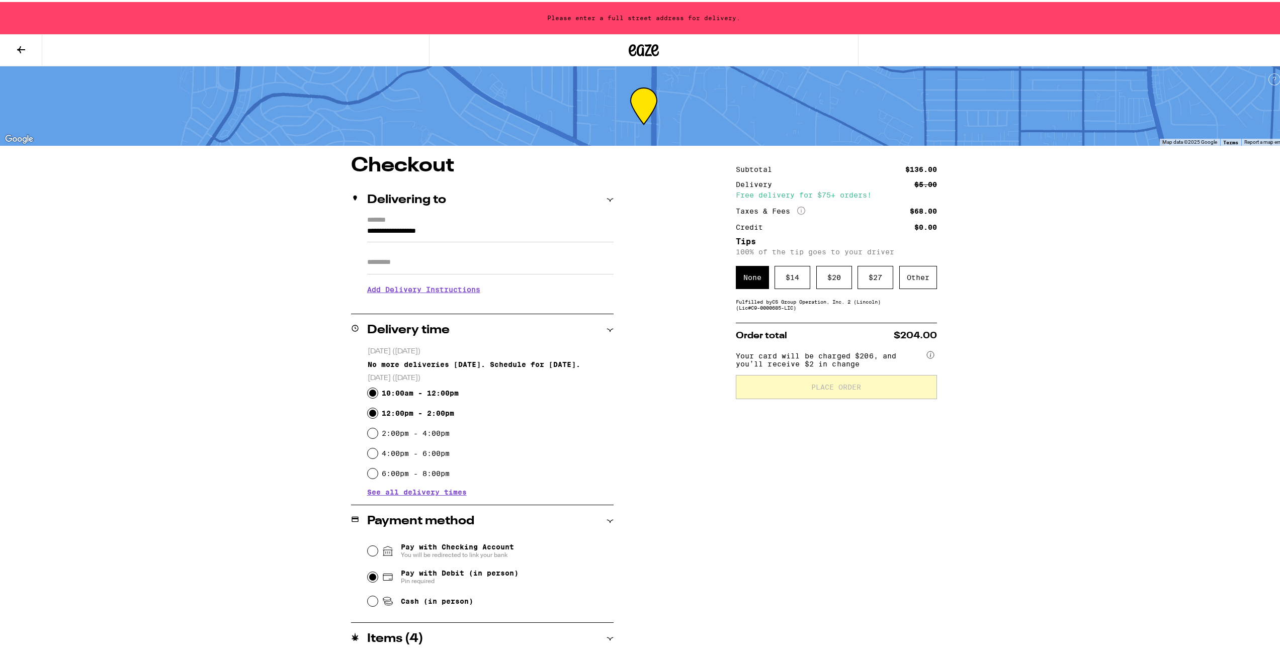
radio input "true"
click at [462, 292] on h3 "Add Delivery Instructions" at bounding box center [490, 287] width 246 height 23
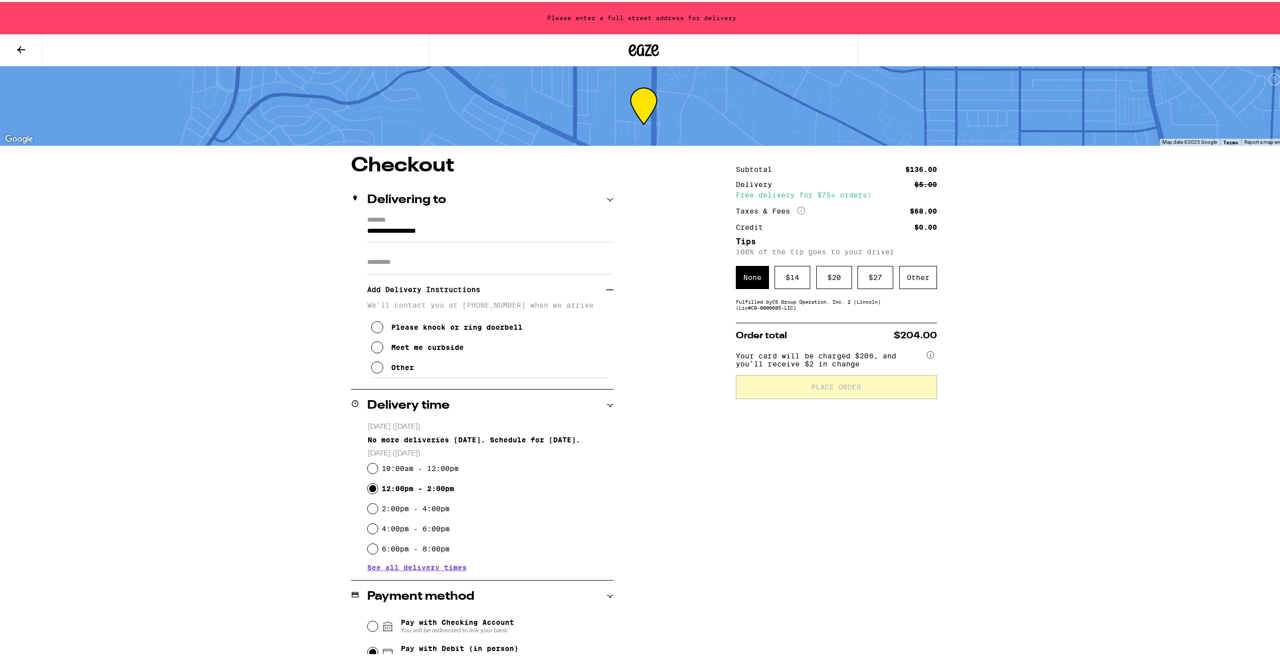
click at [460, 265] on input "Apt/Suite" at bounding box center [490, 260] width 246 height 24
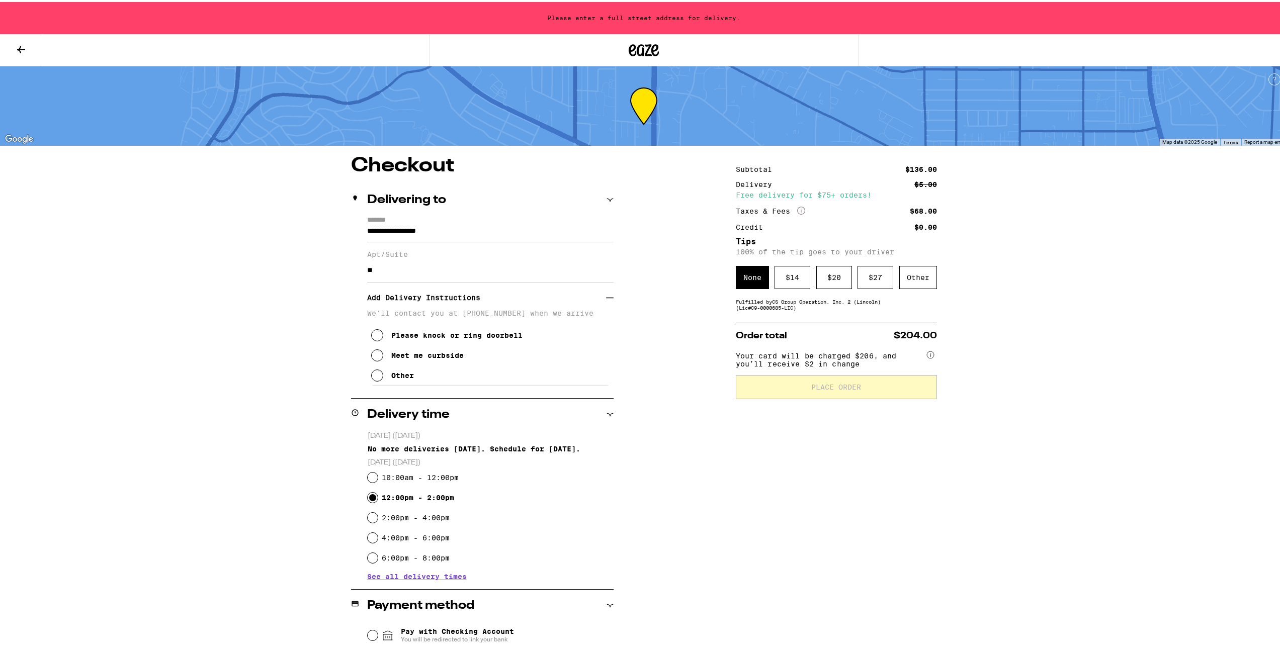
type input "**"
click at [629, 19] on div "Please enter a full street address for delivery." at bounding box center [643, 16] width 1287 height 32
drag, startPoint x: 639, startPoint y: 47, endPoint x: 651, endPoint y: 53, distance: 13.0
click at [651, 53] on icon at bounding box center [655, 48] width 8 height 12
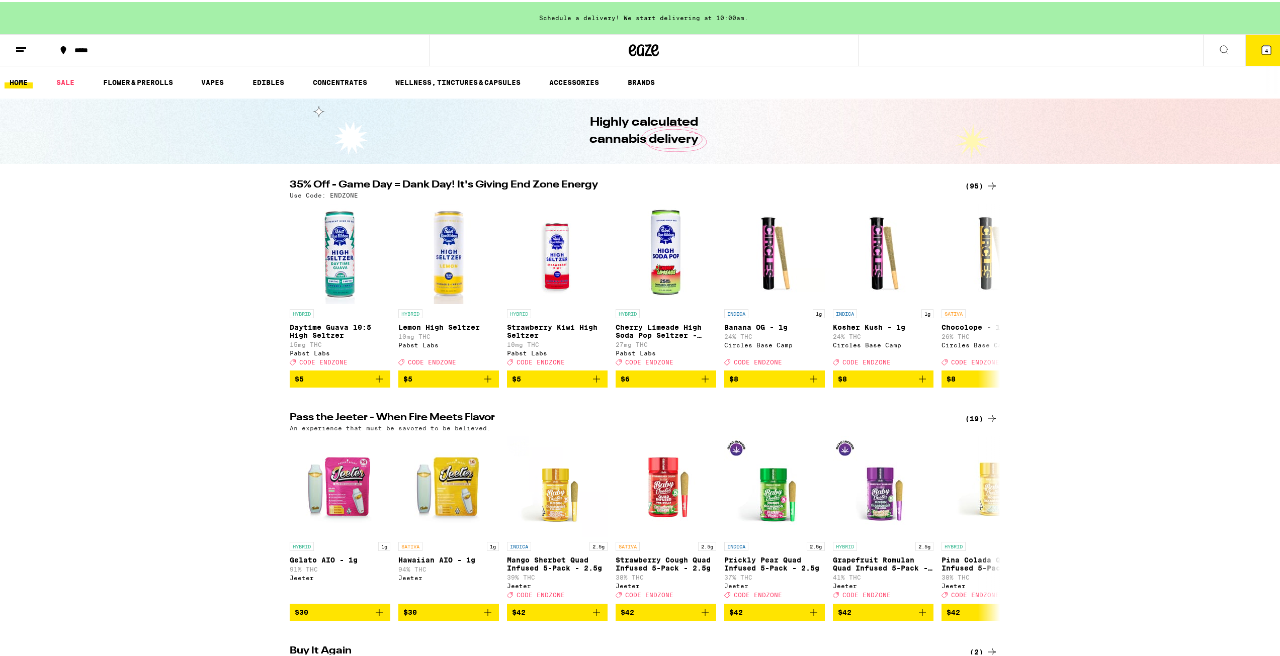
drag, startPoint x: 645, startPoint y: 50, endPoint x: 56, endPoint y: 160, distance: 599.1
click at [56, 160] on div "Highly calculated cannabis delivery" at bounding box center [643, 129] width 1287 height 65
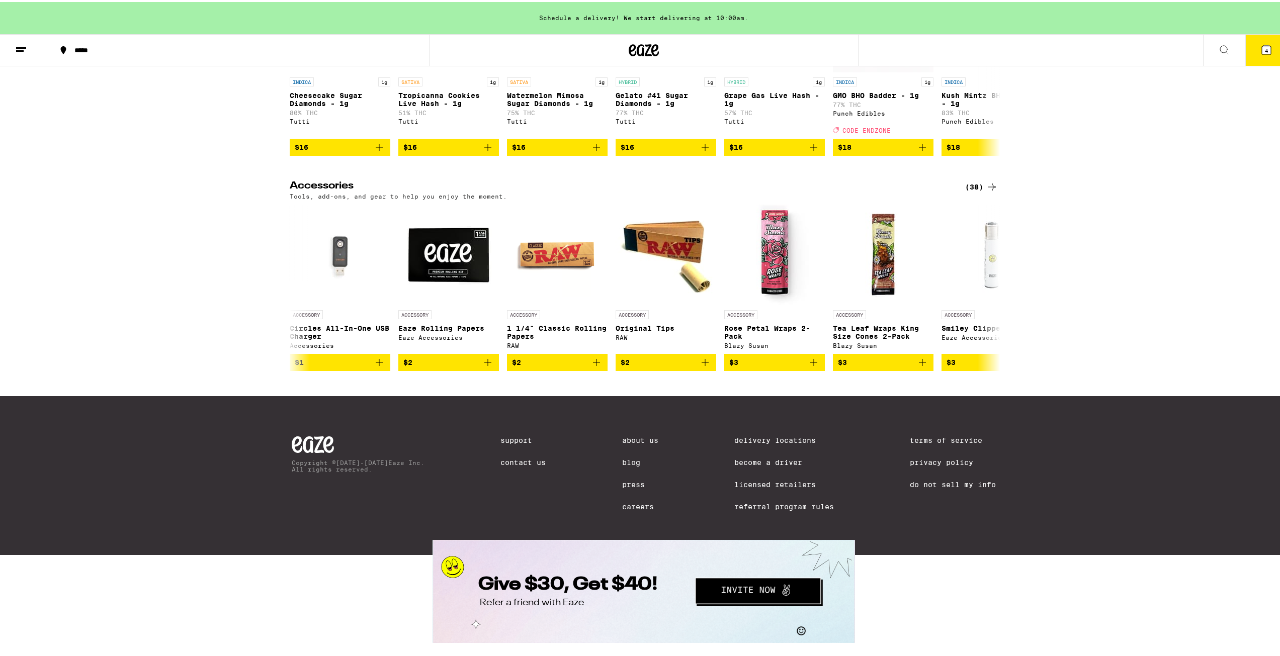
scroll to position [4029, 0]
click at [503, 437] on link "Support" at bounding box center [522, 438] width 45 height 8
